Goal: Task Accomplishment & Management: Manage account settings

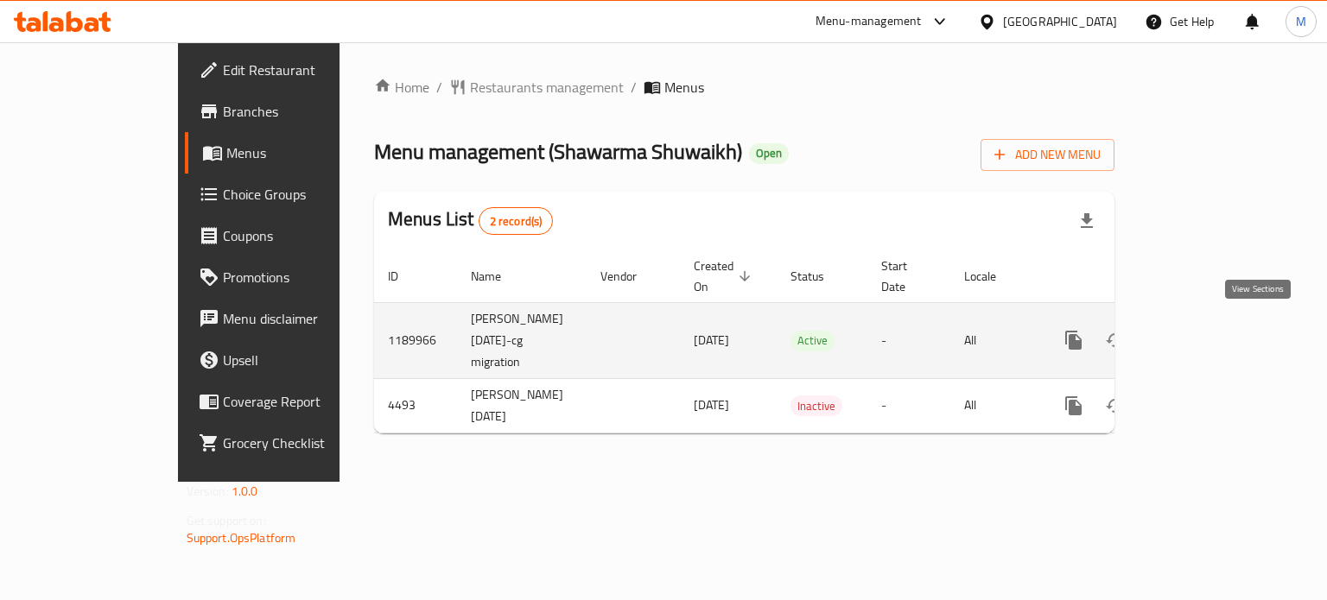
click at [1219, 324] on link "enhanced table" at bounding box center [1197, 340] width 41 height 41
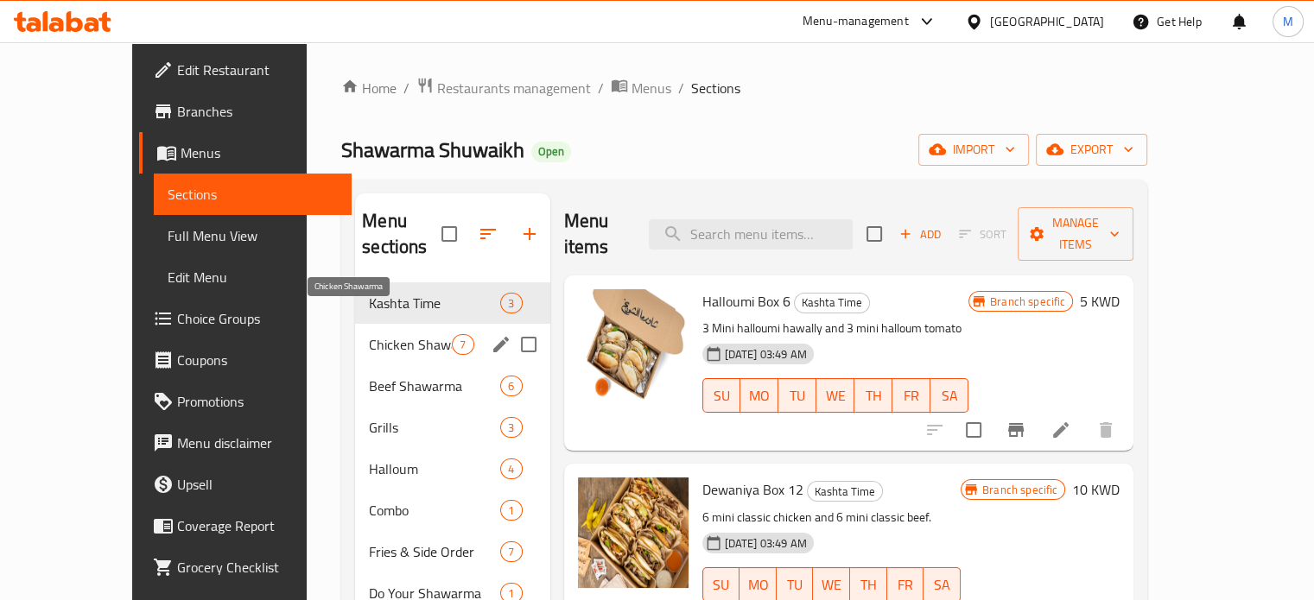
click at [369, 334] on span "Chicken Shawarma" at bounding box center [410, 344] width 83 height 21
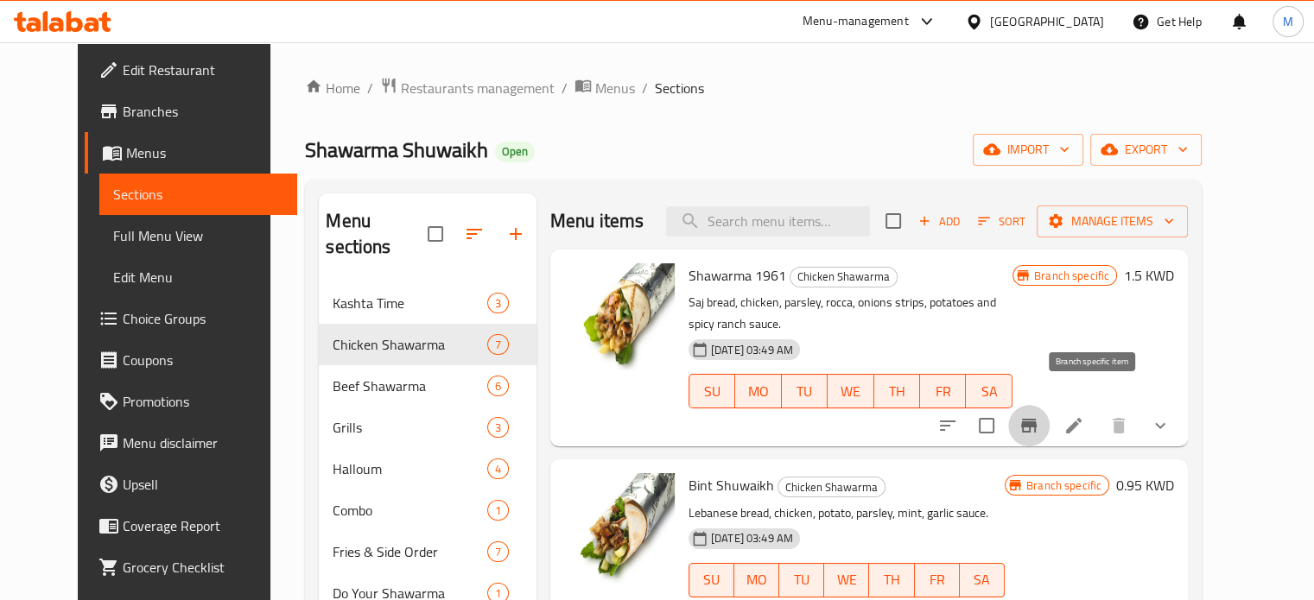
click at [1049, 407] on button "Branch-specific-item" at bounding box center [1028, 425] width 41 height 41
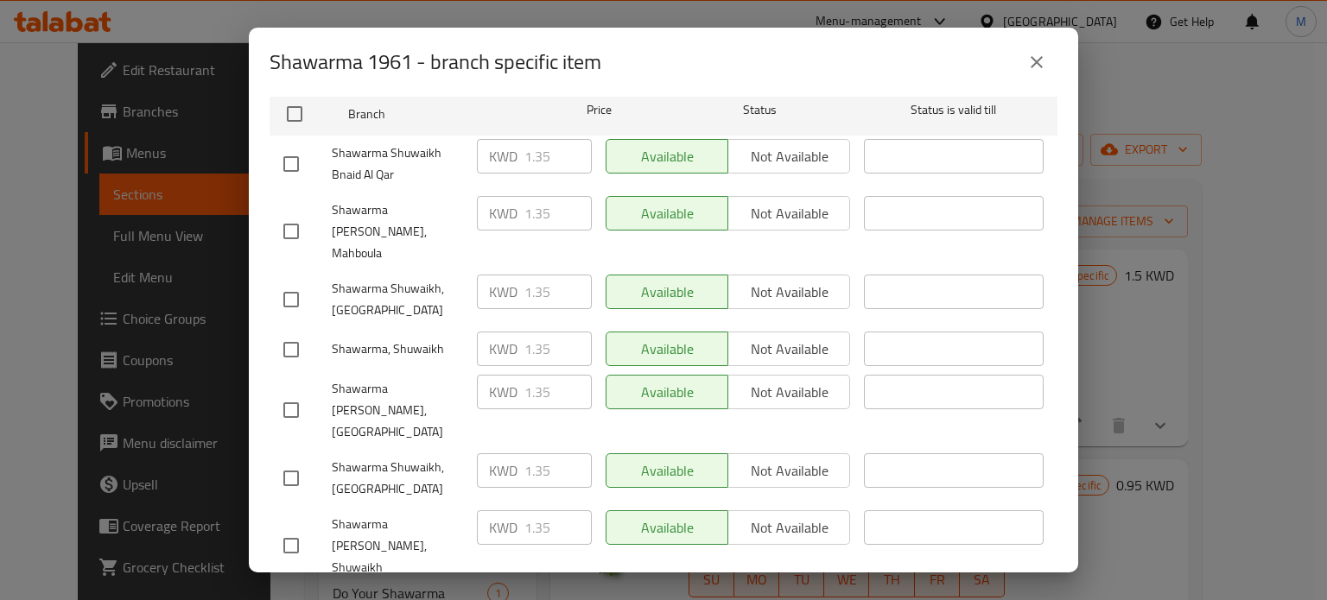
scroll to position [173, 0]
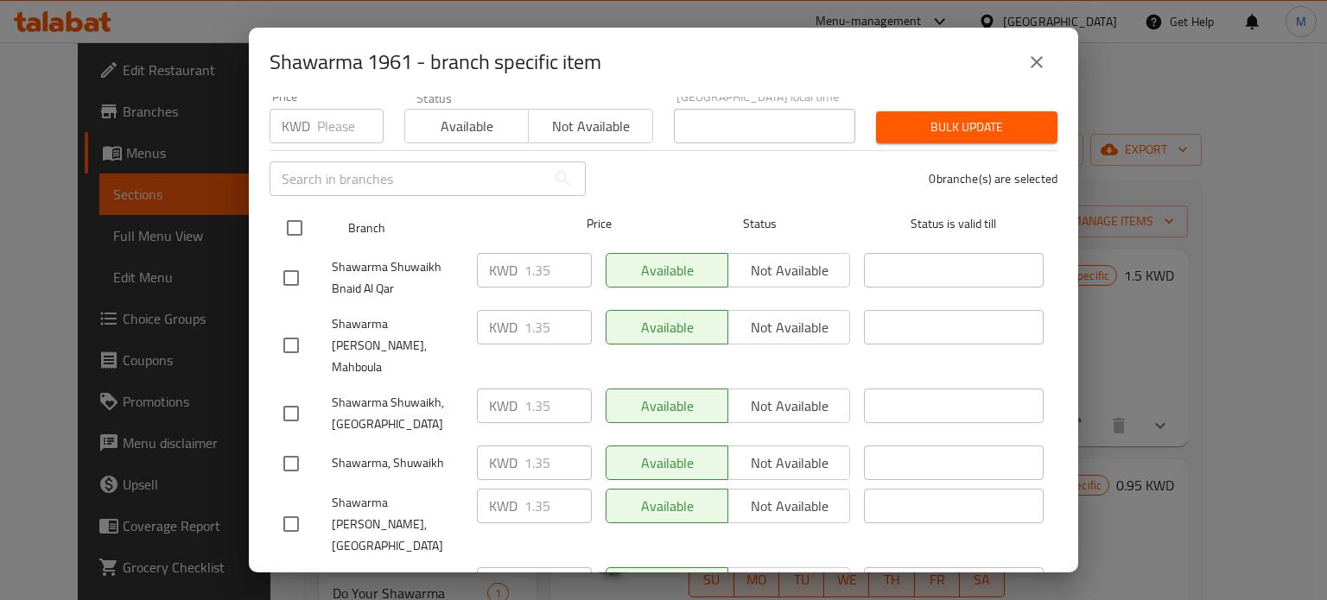
click at [293, 215] on input "checkbox" at bounding box center [294, 228] width 36 height 36
checkbox input "true"
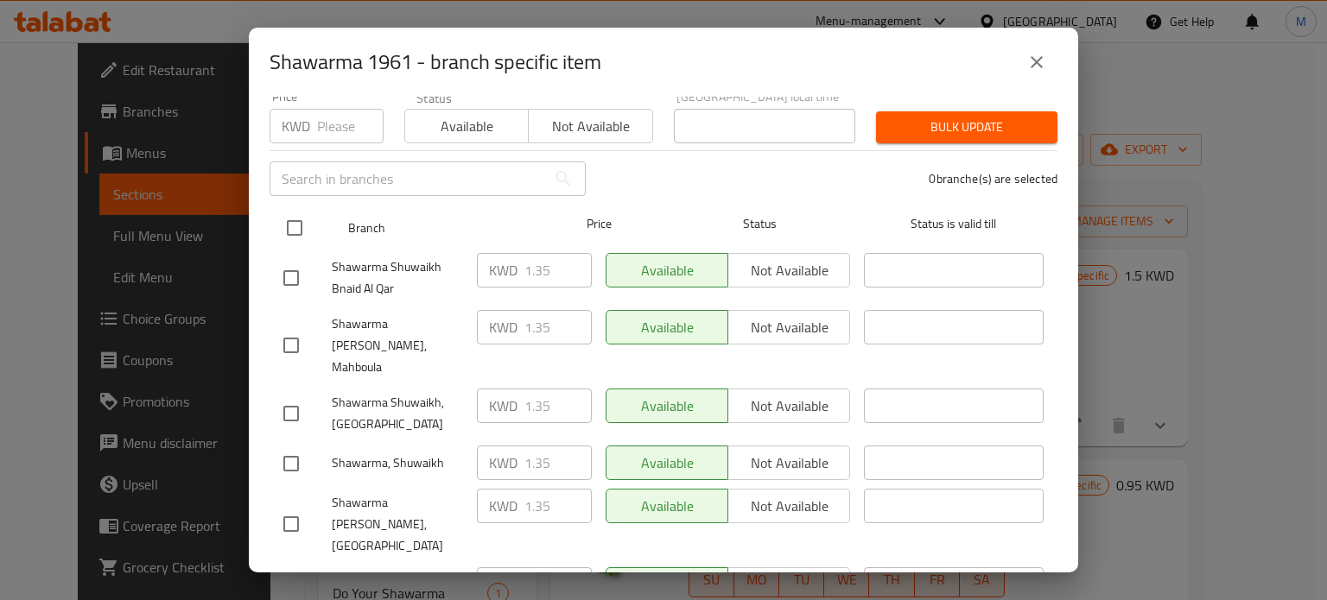
checkbox input "true"
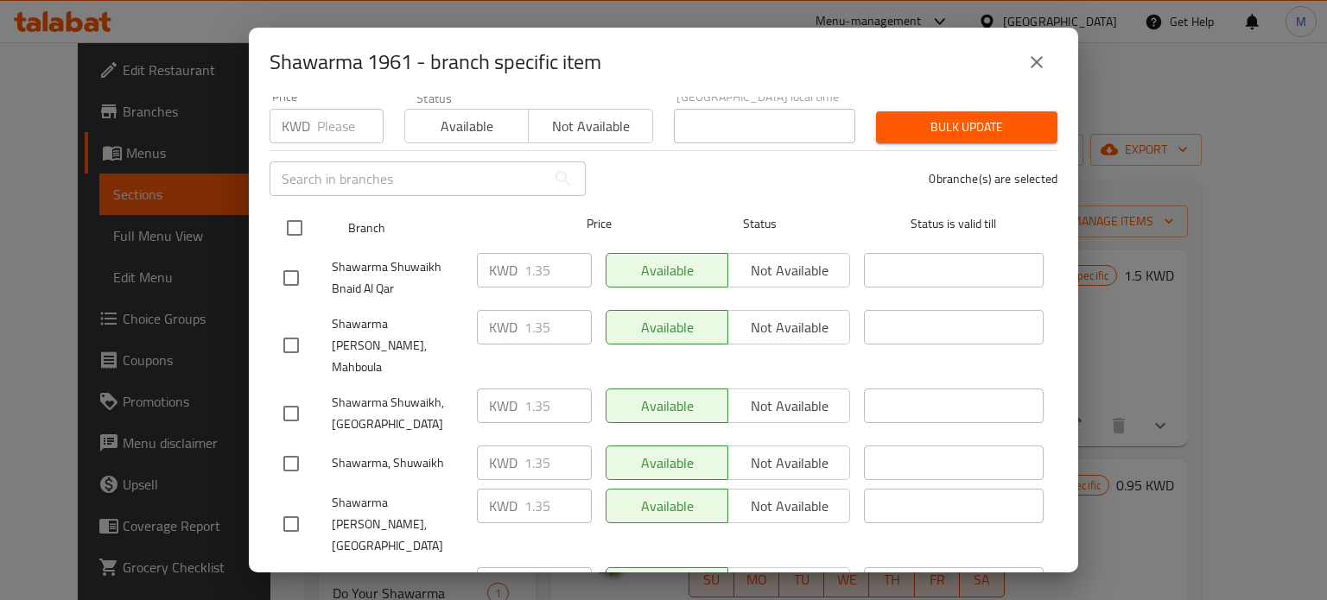
checkbox input "true"
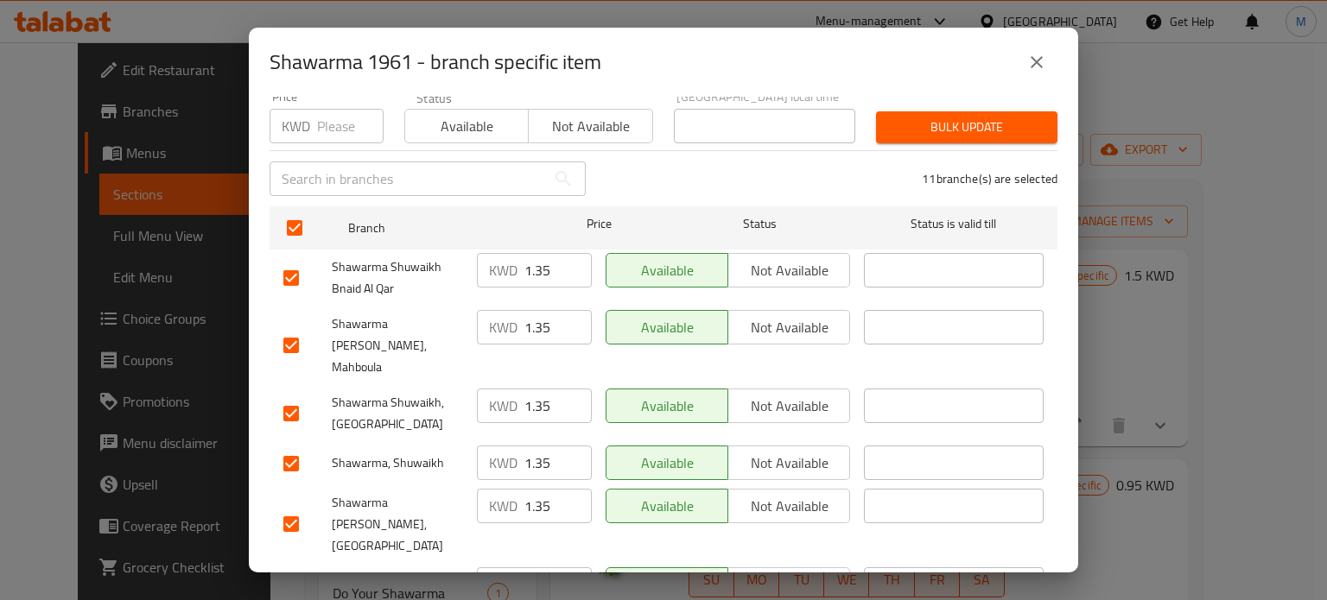
click at [541, 259] on input "1.35" at bounding box center [557, 270] width 67 height 35
type input "1.5"
click at [917, 123] on span "Bulk update" at bounding box center [967, 128] width 154 height 22
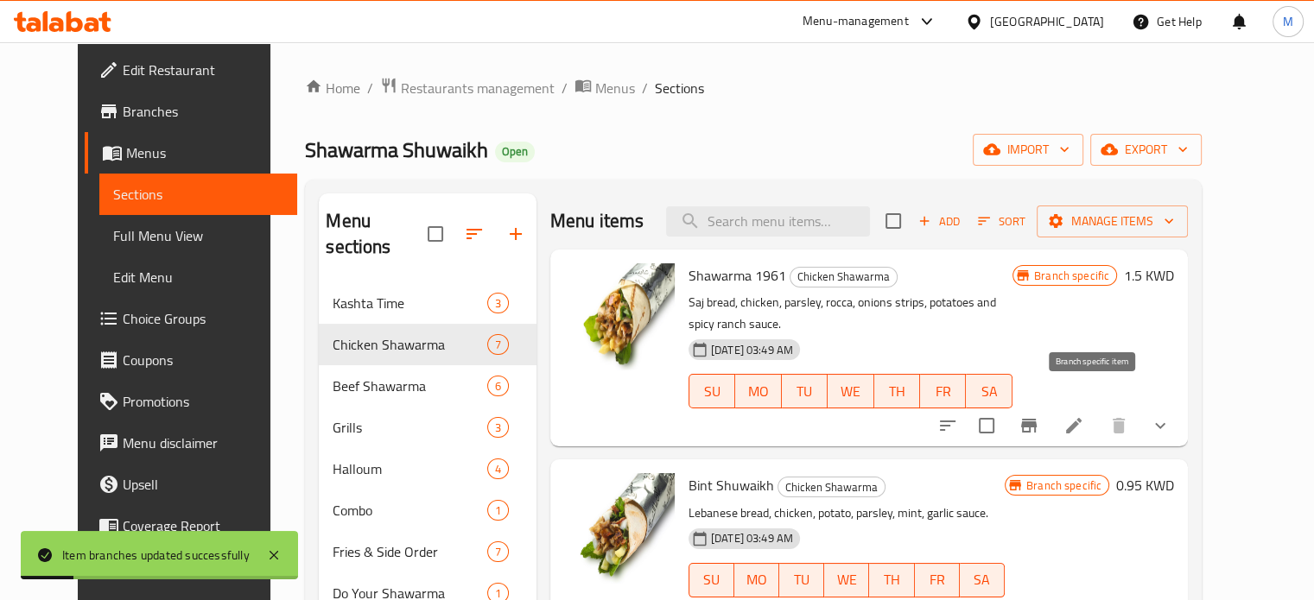
click at [1039, 415] on icon "Branch-specific-item" at bounding box center [1028, 425] width 21 height 21
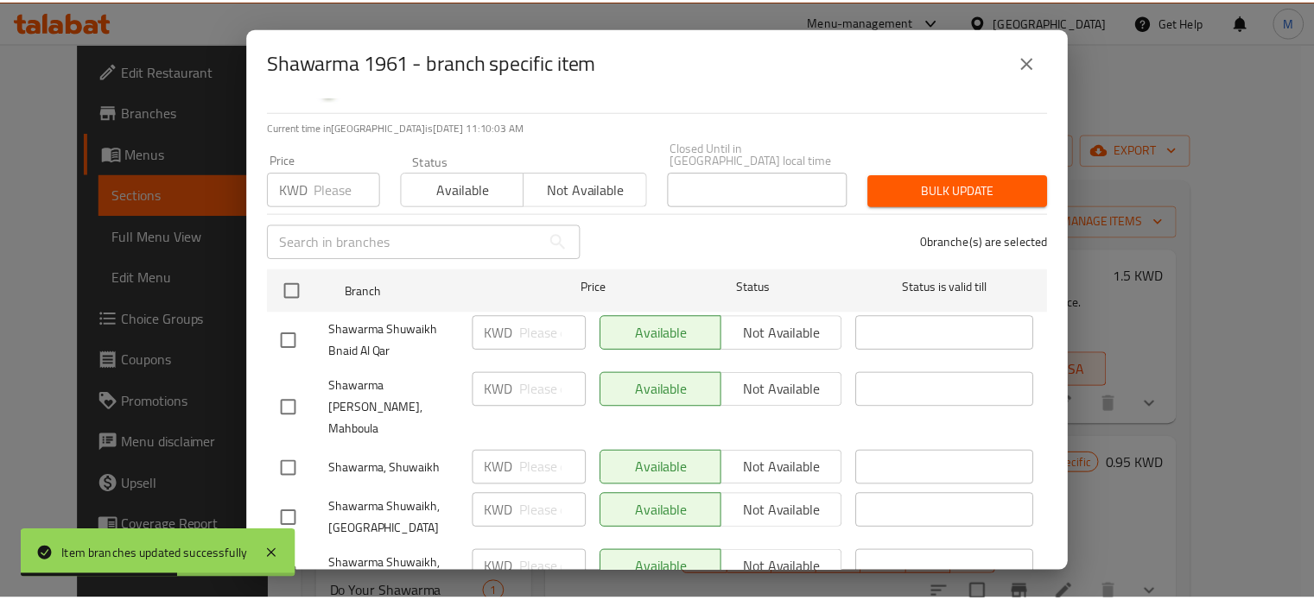
scroll to position [85, 0]
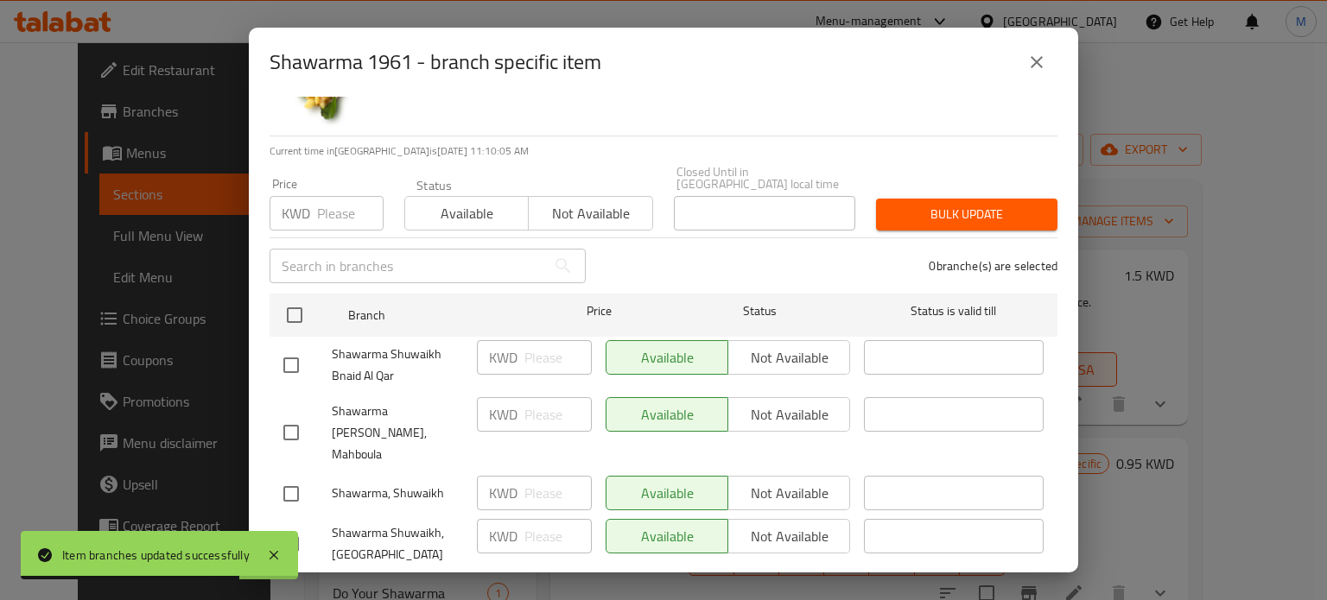
click at [1042, 58] on icon "close" at bounding box center [1036, 62] width 21 height 21
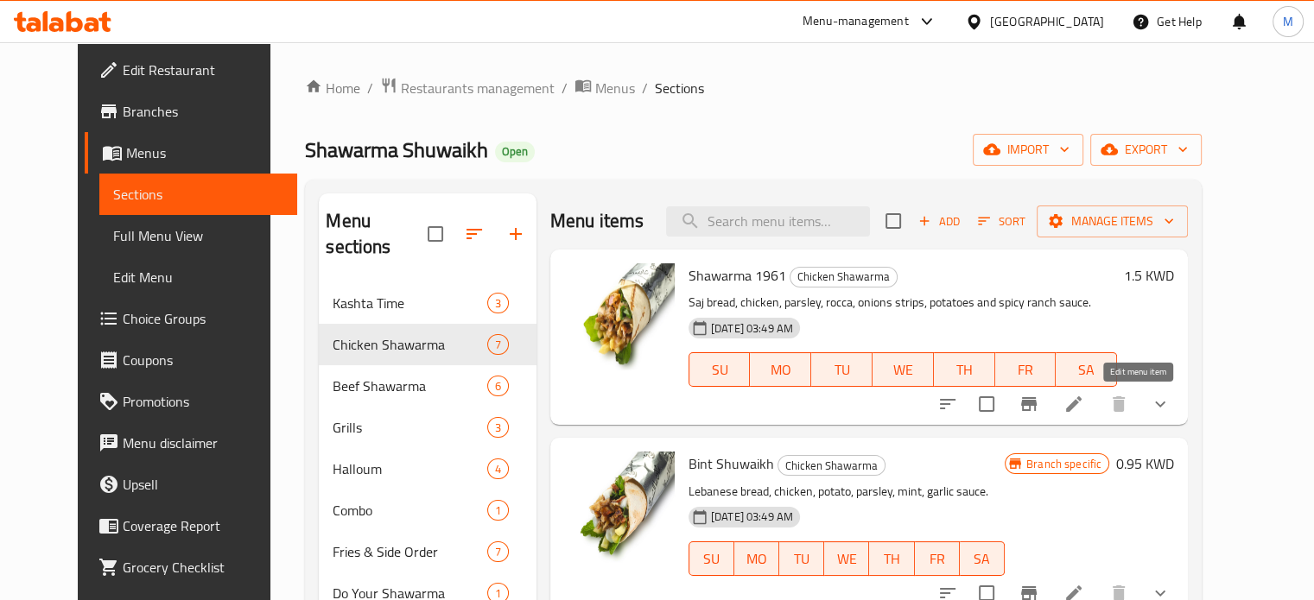
click at [1081, 408] on icon at bounding box center [1074, 404] width 16 height 16
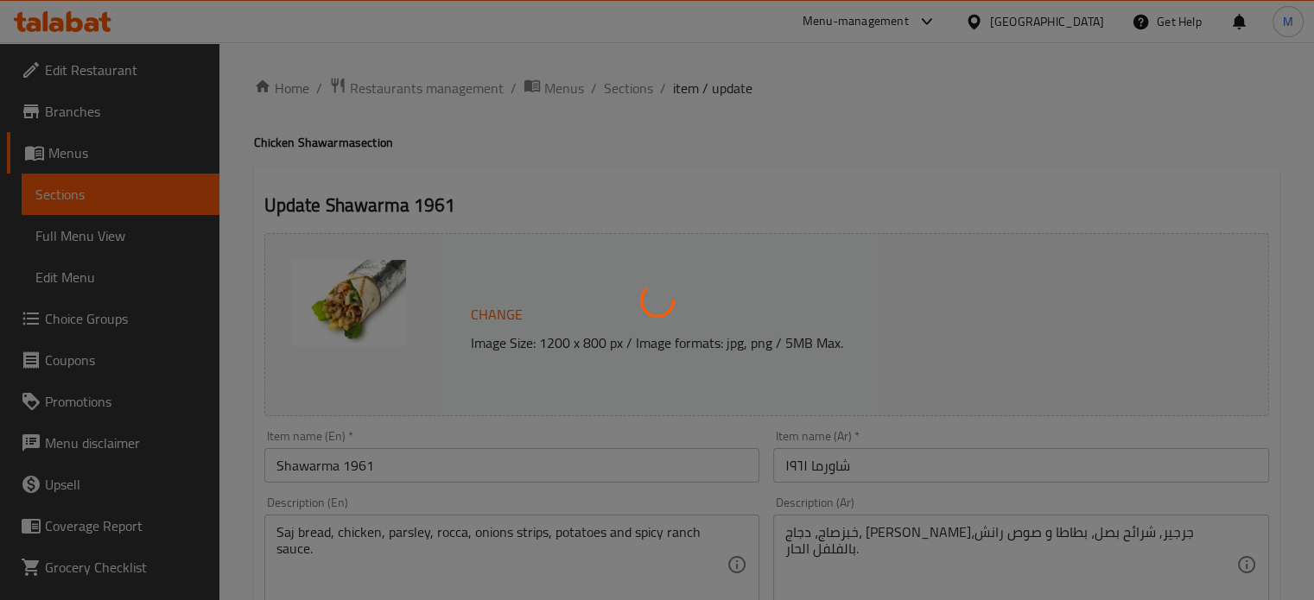
type input "اختيارك - بدون"
type input "0"
type input "4"
type input "الإضافات:"
type input "0"
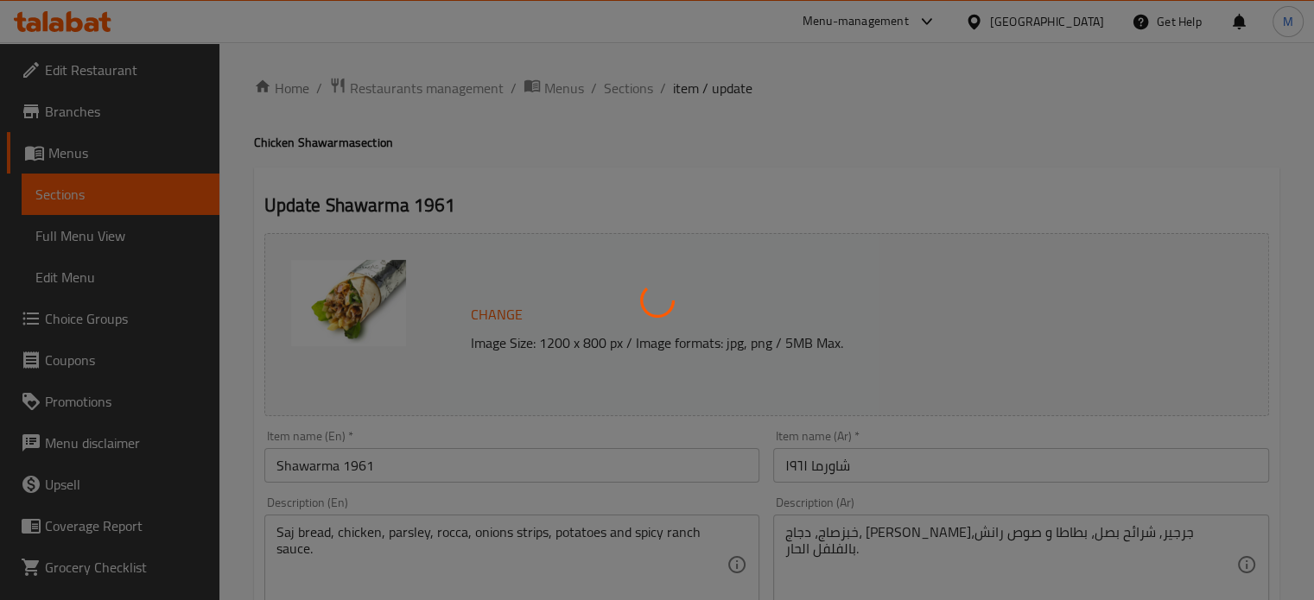
type input "0"
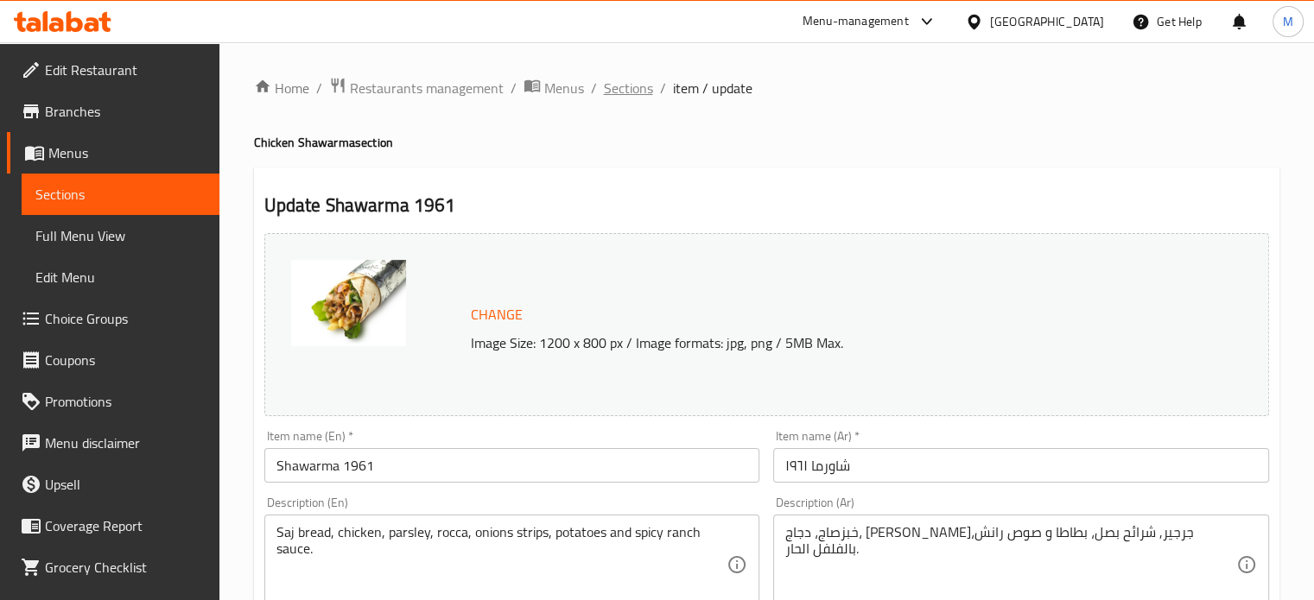
click at [625, 88] on span "Sections" at bounding box center [628, 88] width 49 height 21
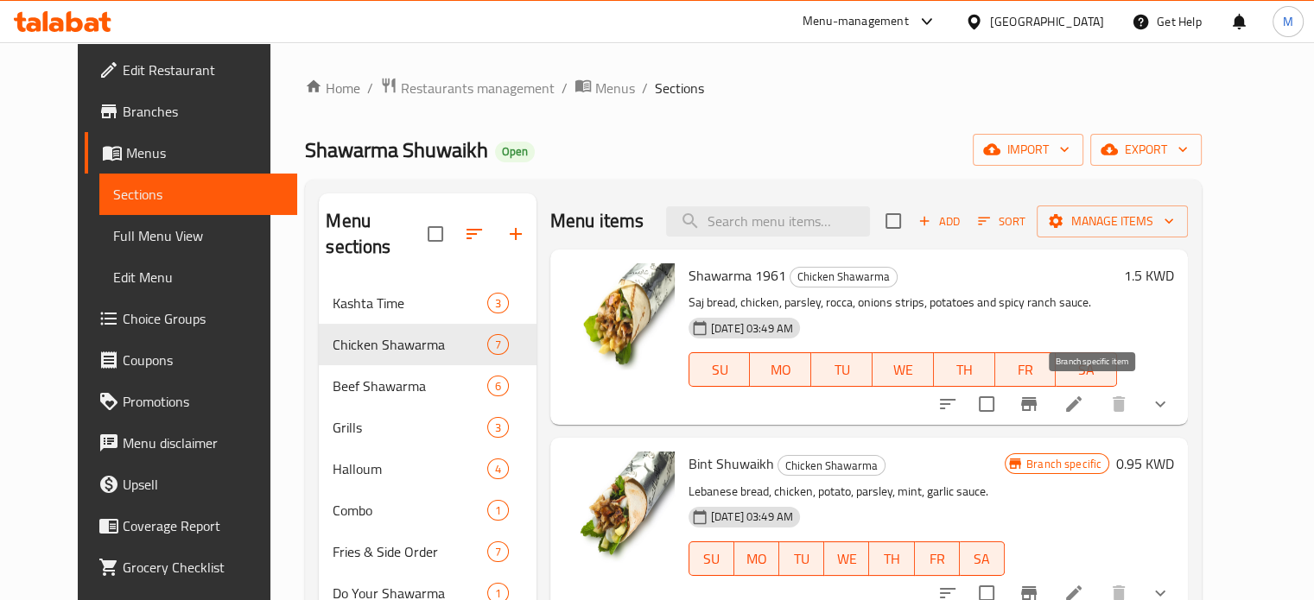
click at [1036, 403] on icon "Branch-specific-item" at bounding box center [1029, 404] width 16 height 14
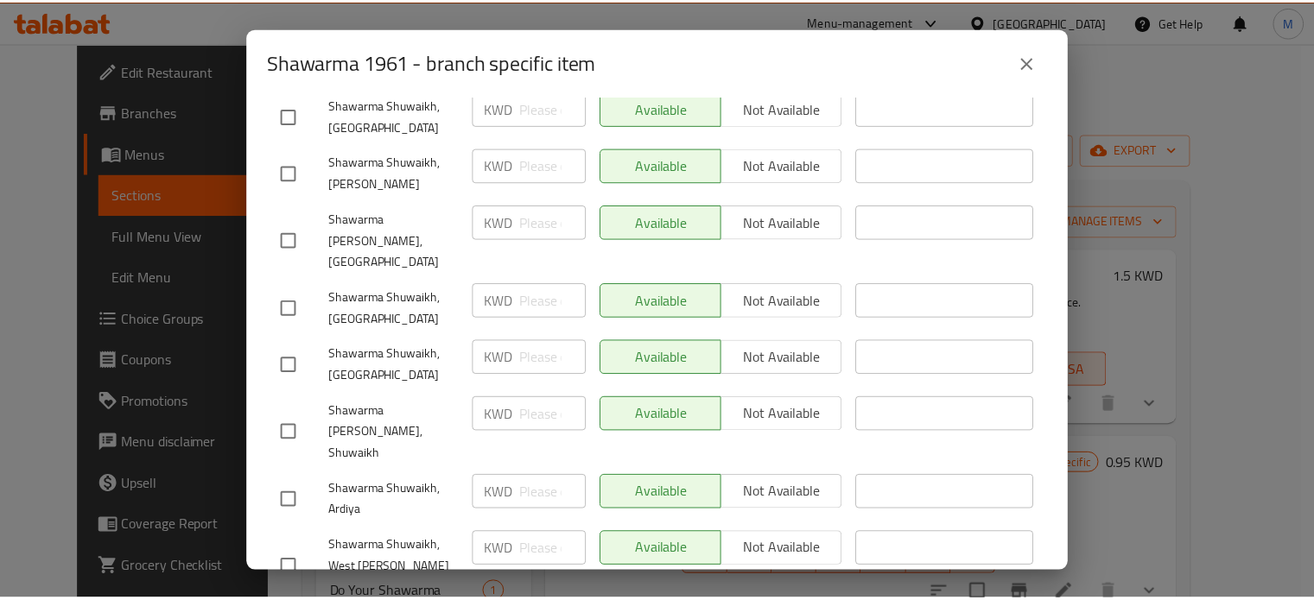
scroll to position [517, 0]
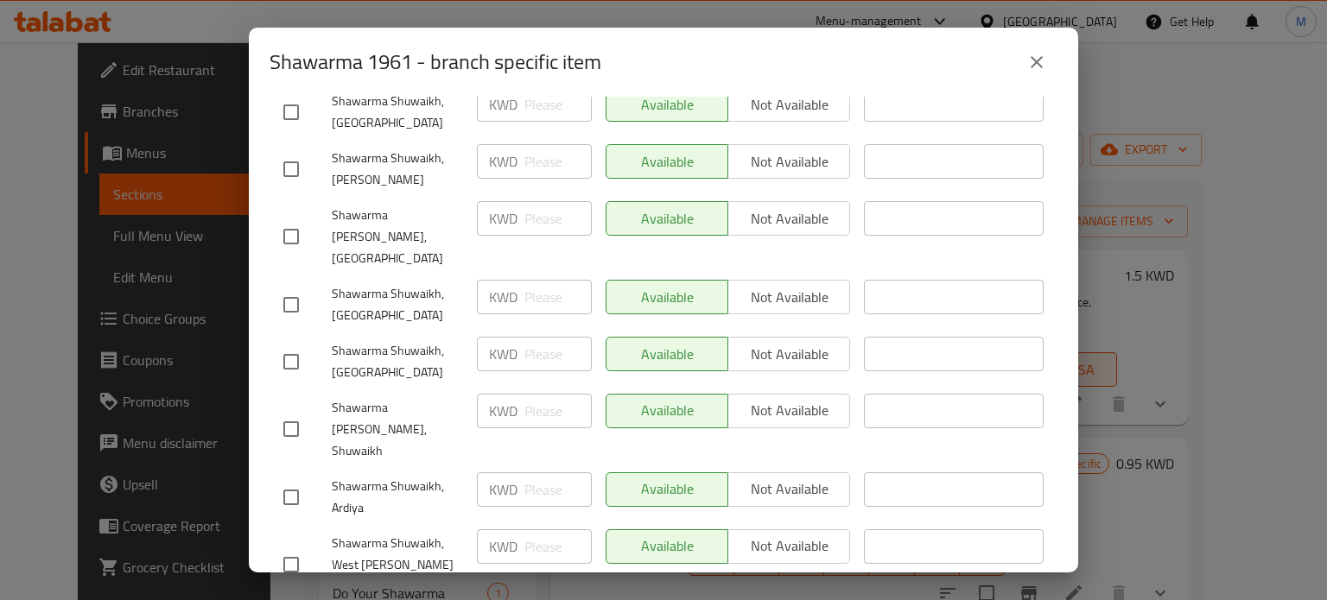
click at [1039, 68] on icon "close" at bounding box center [1036, 62] width 21 height 21
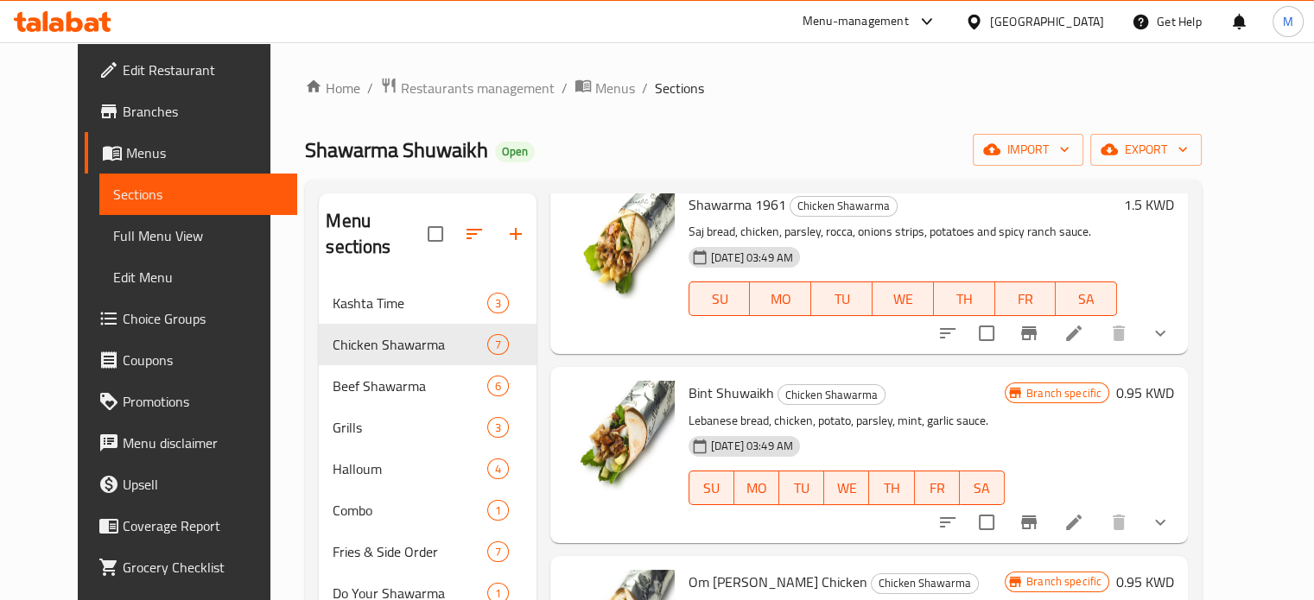
scroll to position [0, 0]
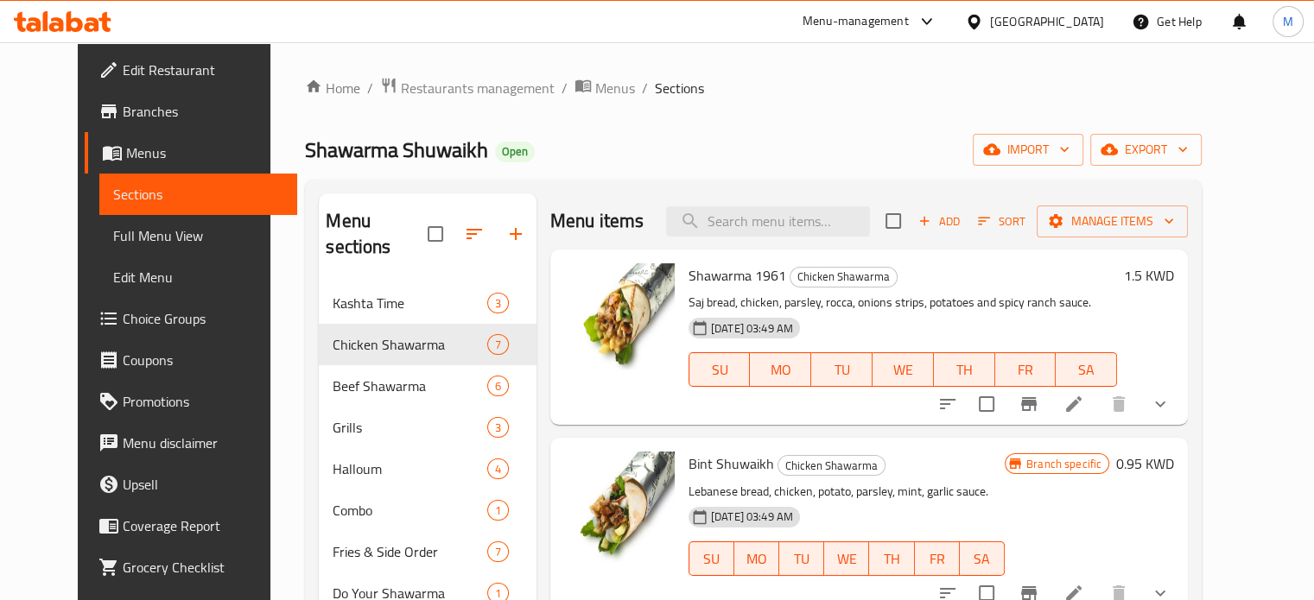
click at [909, 22] on div "Menu-management" at bounding box center [855, 21] width 106 height 21
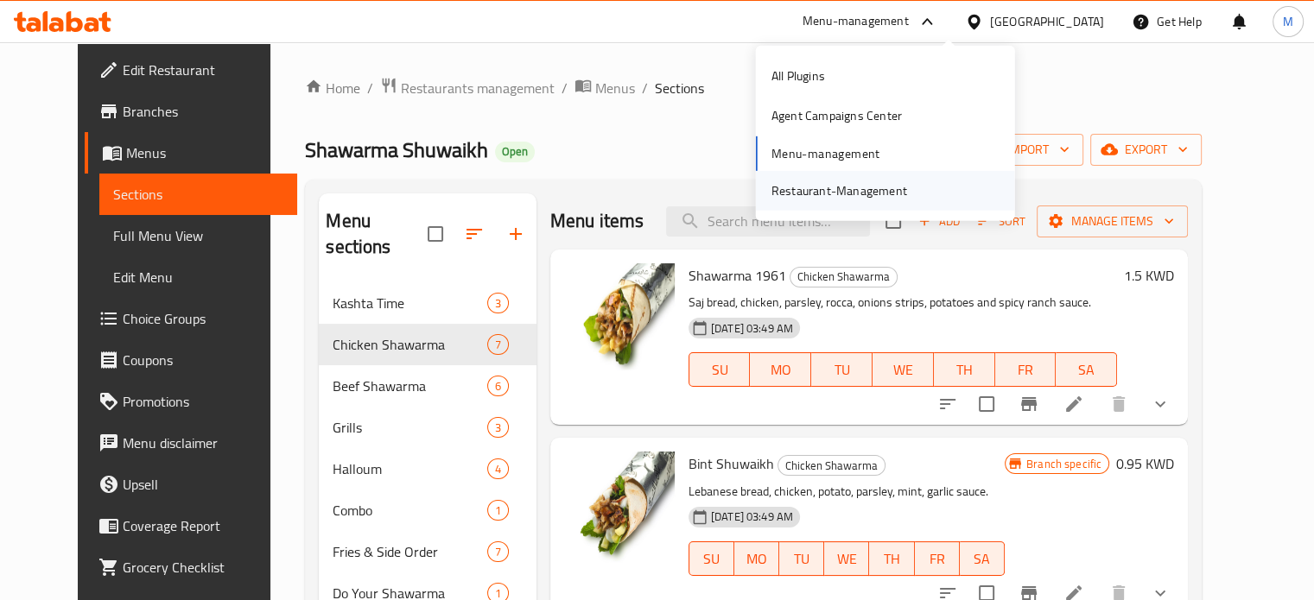
click at [853, 189] on div "Restaurant-Management" at bounding box center [839, 190] width 136 height 19
